Goal: Task Accomplishment & Management: Use online tool/utility

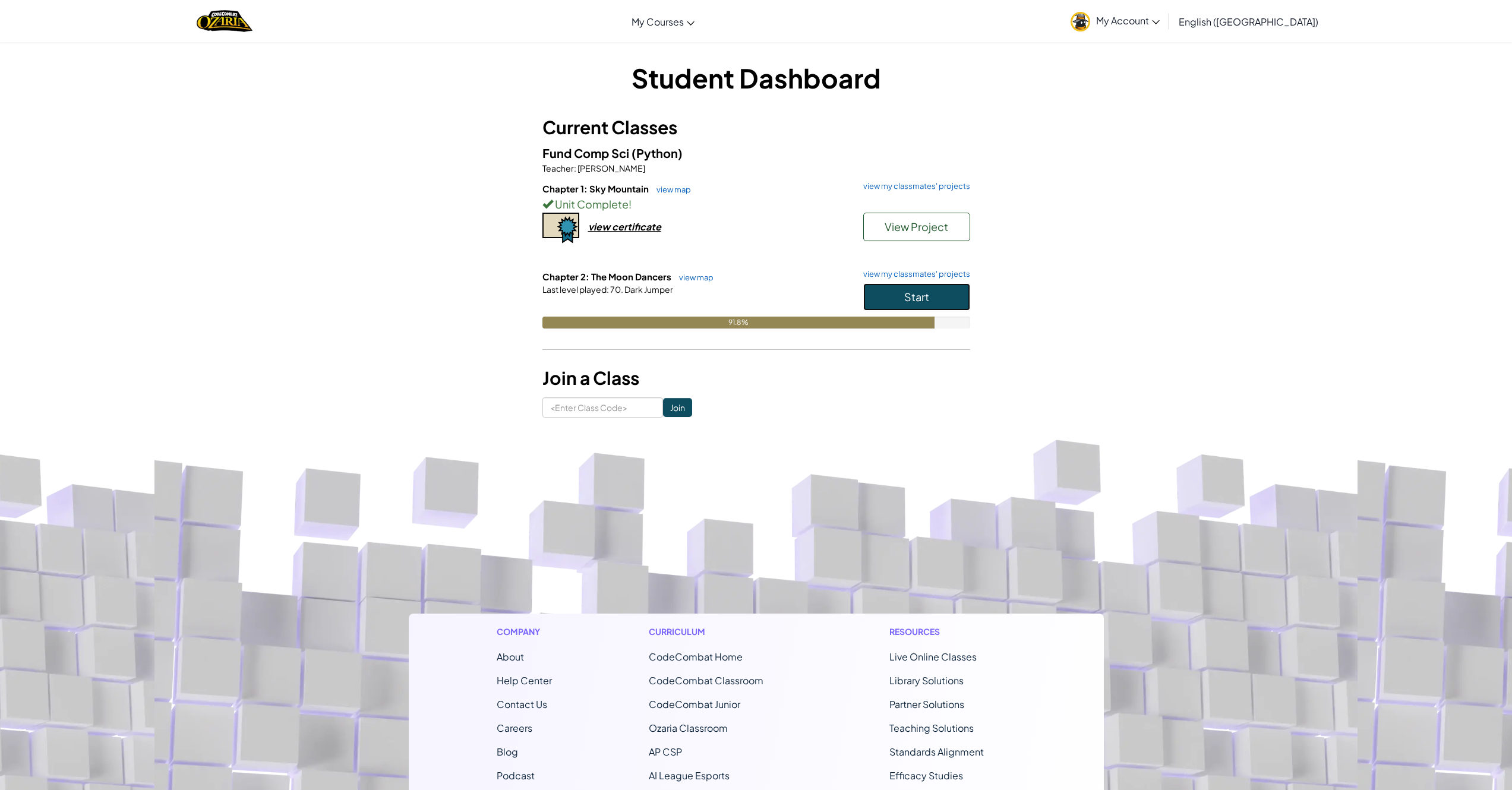
click at [884, 297] on button "Start" at bounding box center [917, 296] width 107 height 27
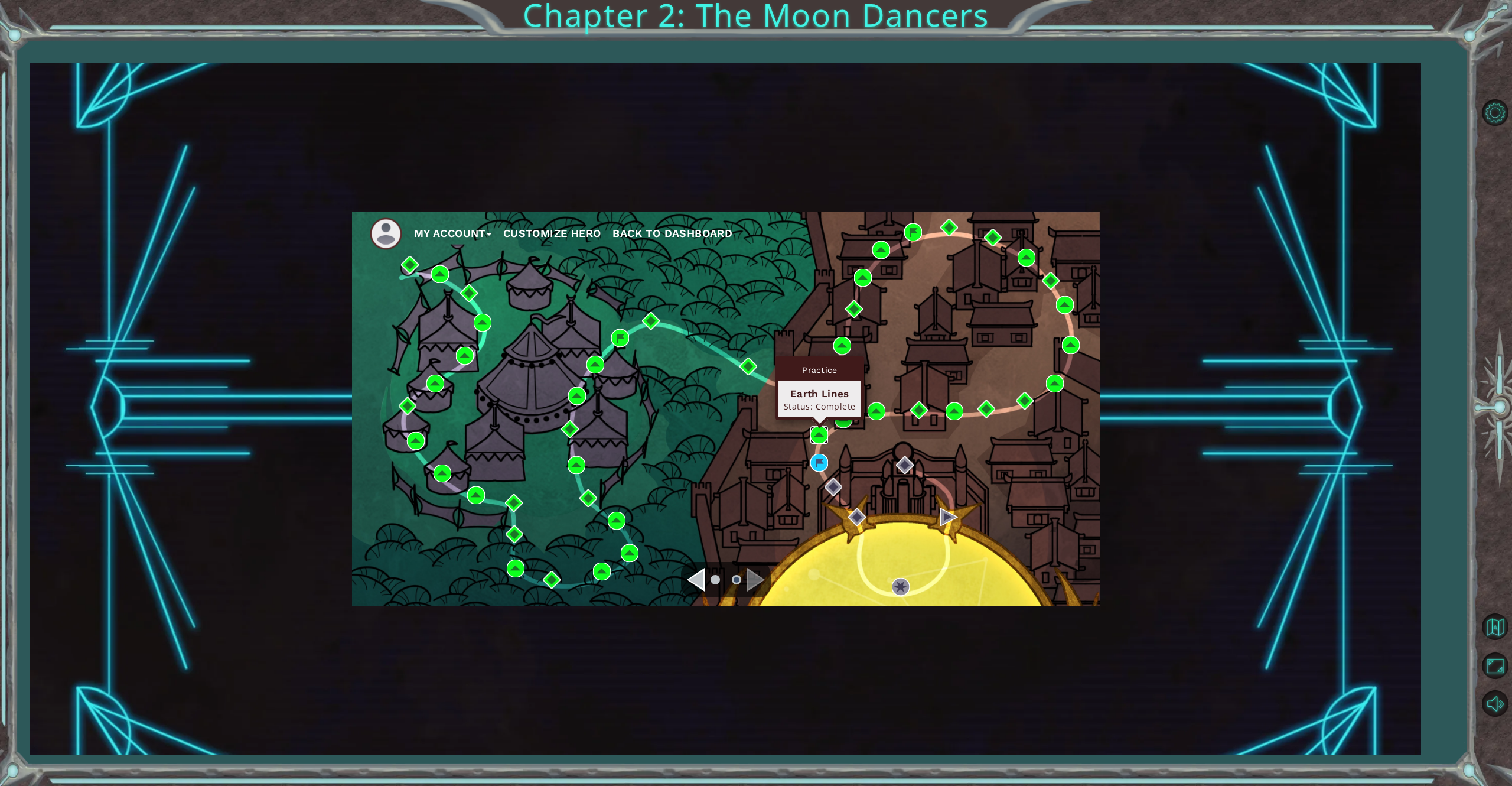
click at [824, 442] on img at bounding box center [819, 435] width 18 height 18
